Goal: Navigation & Orientation: Find specific page/section

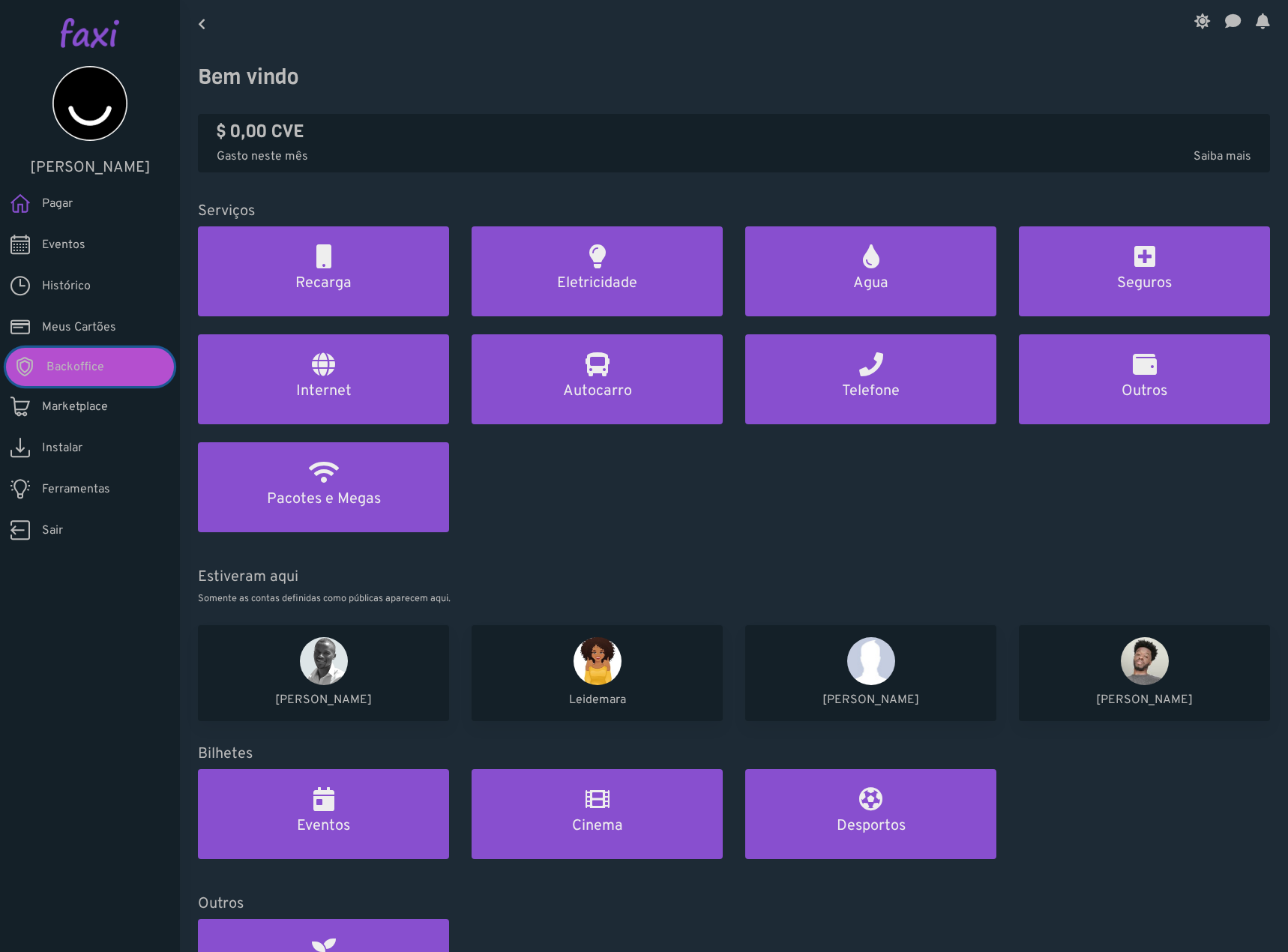
click at [119, 363] on link "Backoffice" at bounding box center [90, 367] width 168 height 39
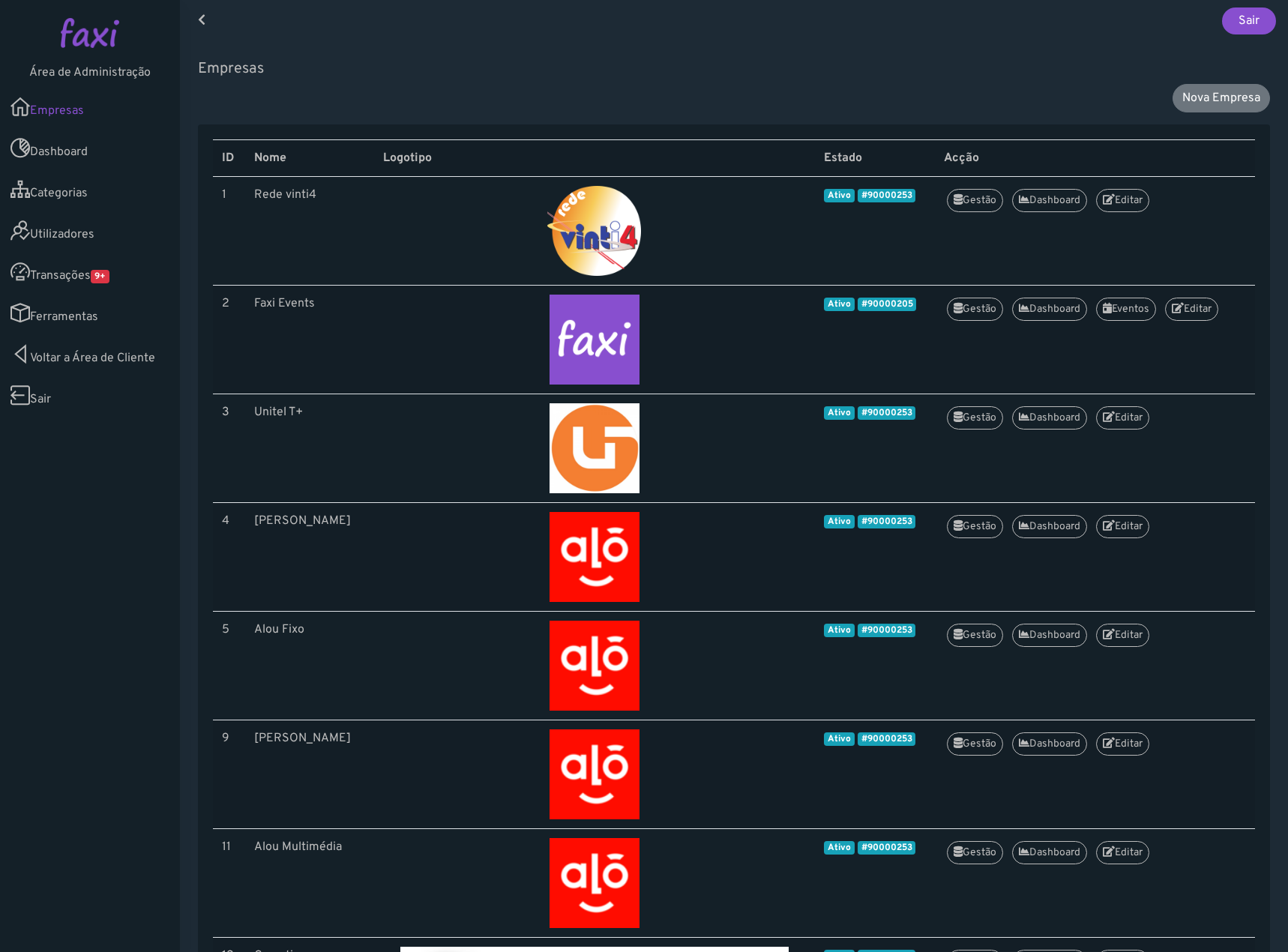
click at [81, 278] on link "Transações 9+" at bounding box center [90, 271] width 180 height 41
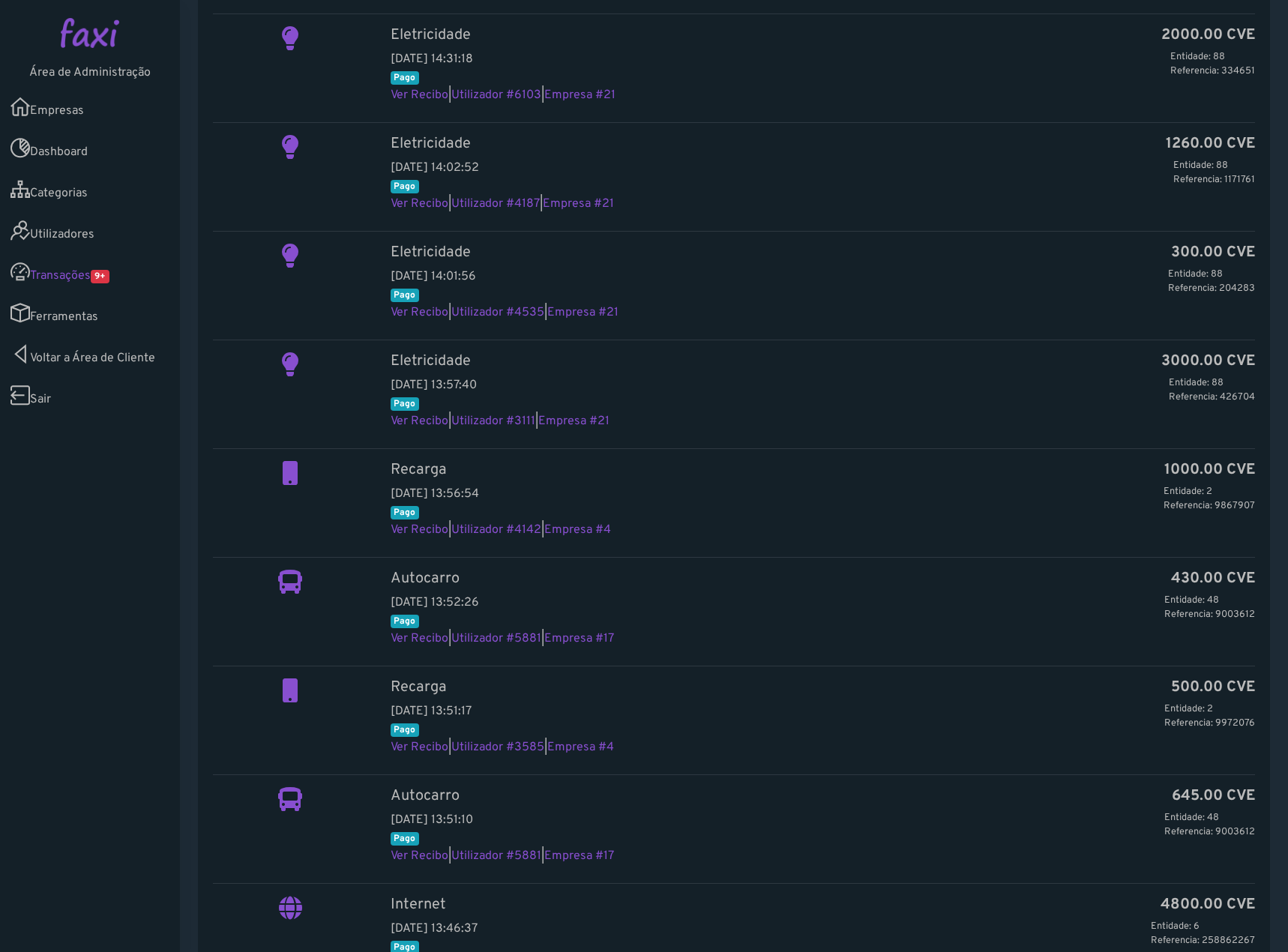
scroll to position [225, 0]
